Goal: Navigation & Orientation: Locate item on page

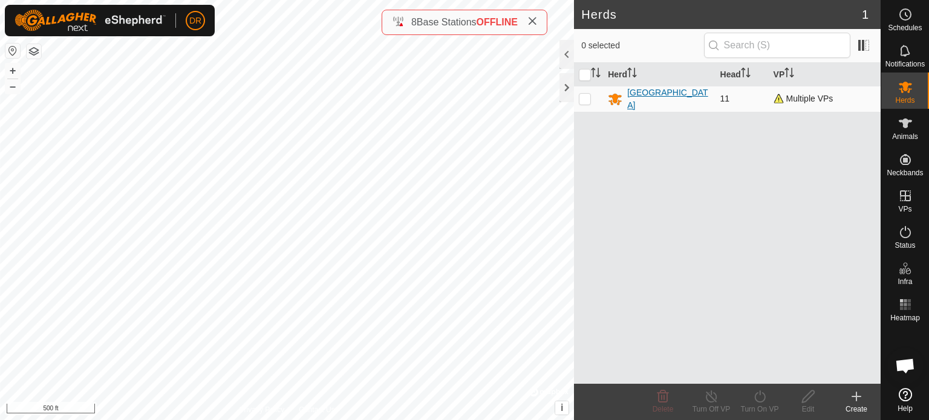
click at [651, 96] on div "[GEOGRAPHIC_DATA]" at bounding box center [668, 98] width 83 height 25
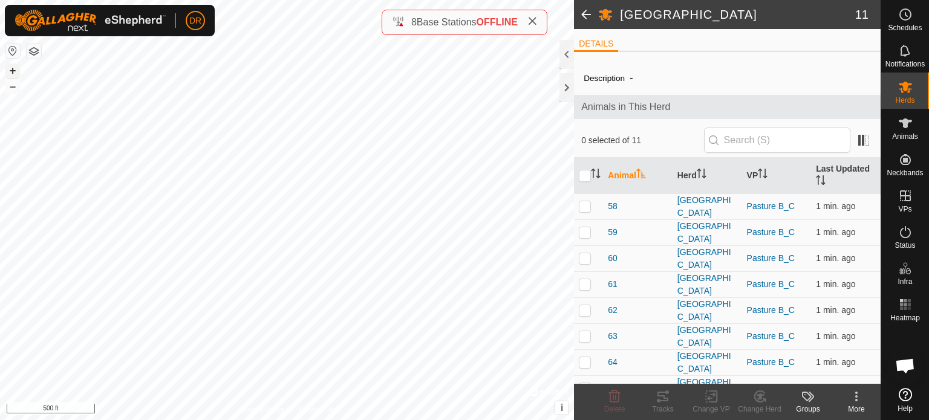
click at [15, 69] on button "+" at bounding box center [12, 71] width 15 height 15
click at [12, 86] on button "–" at bounding box center [12, 86] width 15 height 15
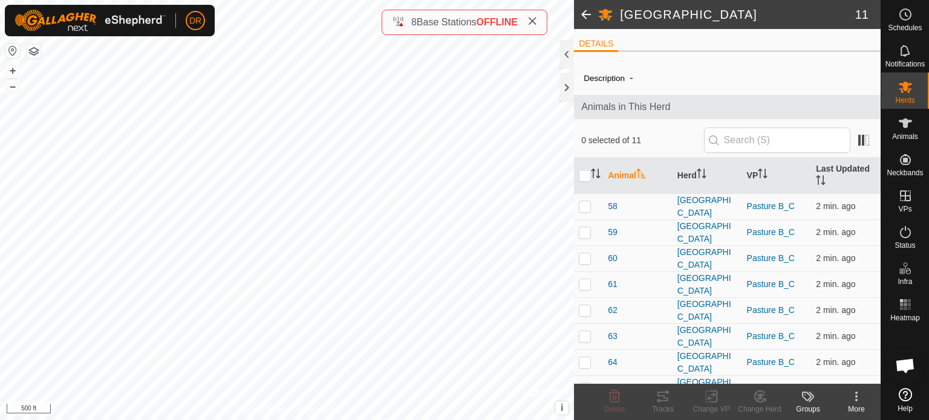
click at [534, 19] on icon at bounding box center [532, 21] width 10 height 10
